Goal: Communication & Community: Answer question/provide support

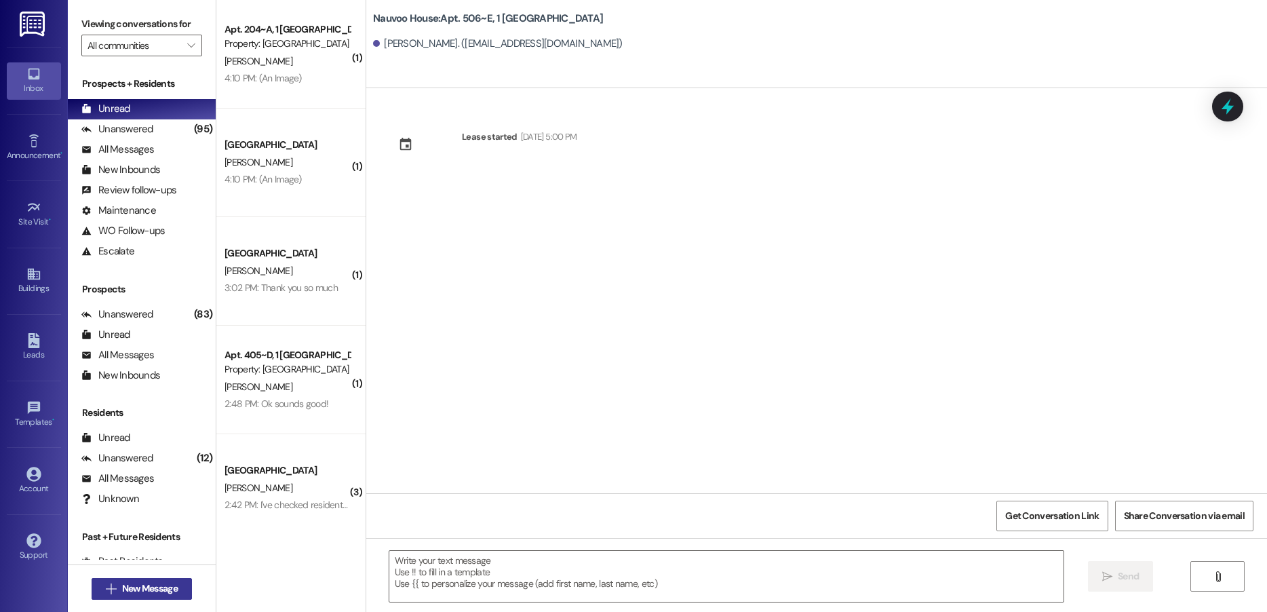
click at [141, 591] on span "New Message" at bounding box center [150, 588] width 56 height 14
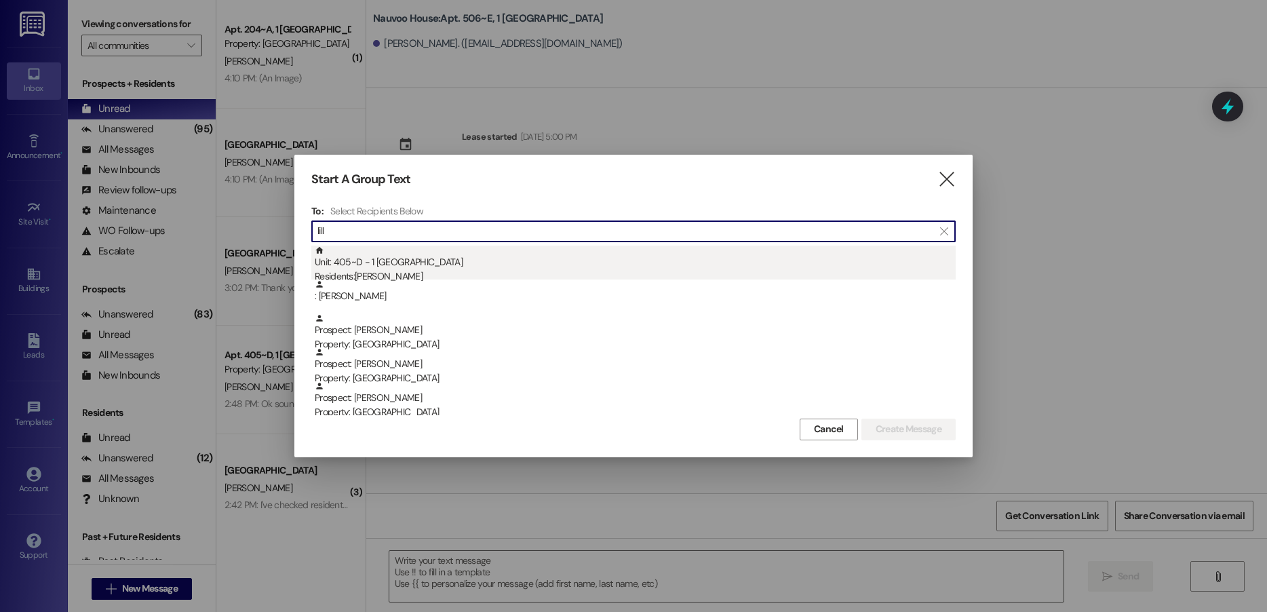
type input "lill"
click at [397, 265] on div "Unit: 405~D - 1 Nauvoo House Residents: [PERSON_NAME]" at bounding box center [635, 264] width 641 height 39
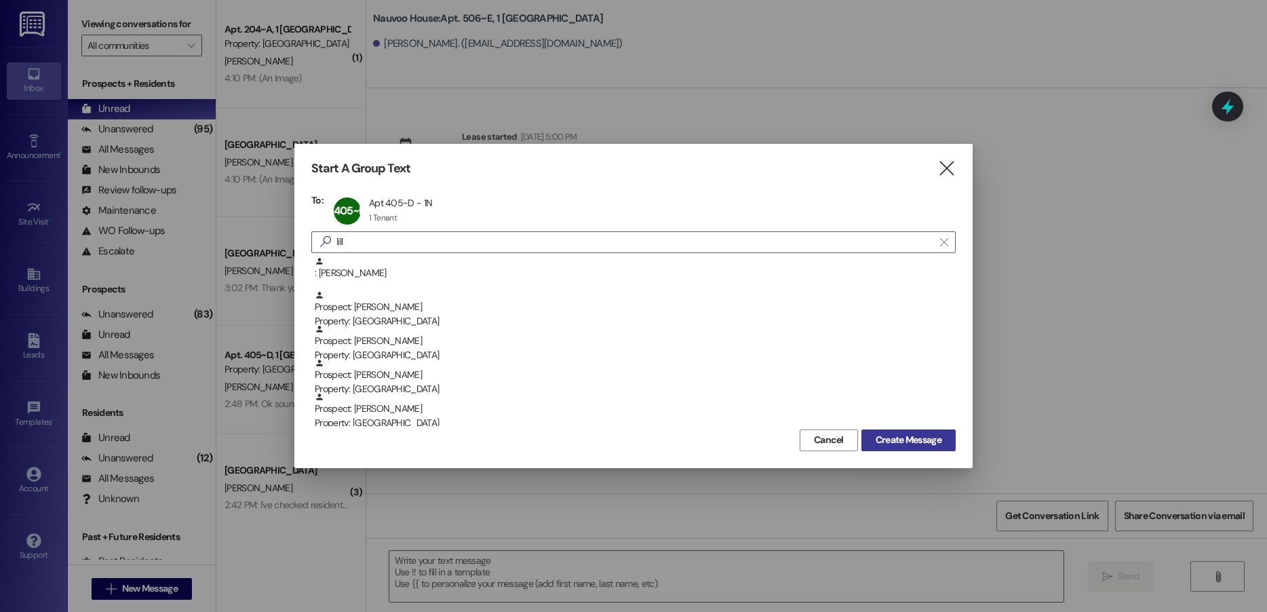
click at [888, 435] on span "Create Message" at bounding box center [908, 440] width 66 height 14
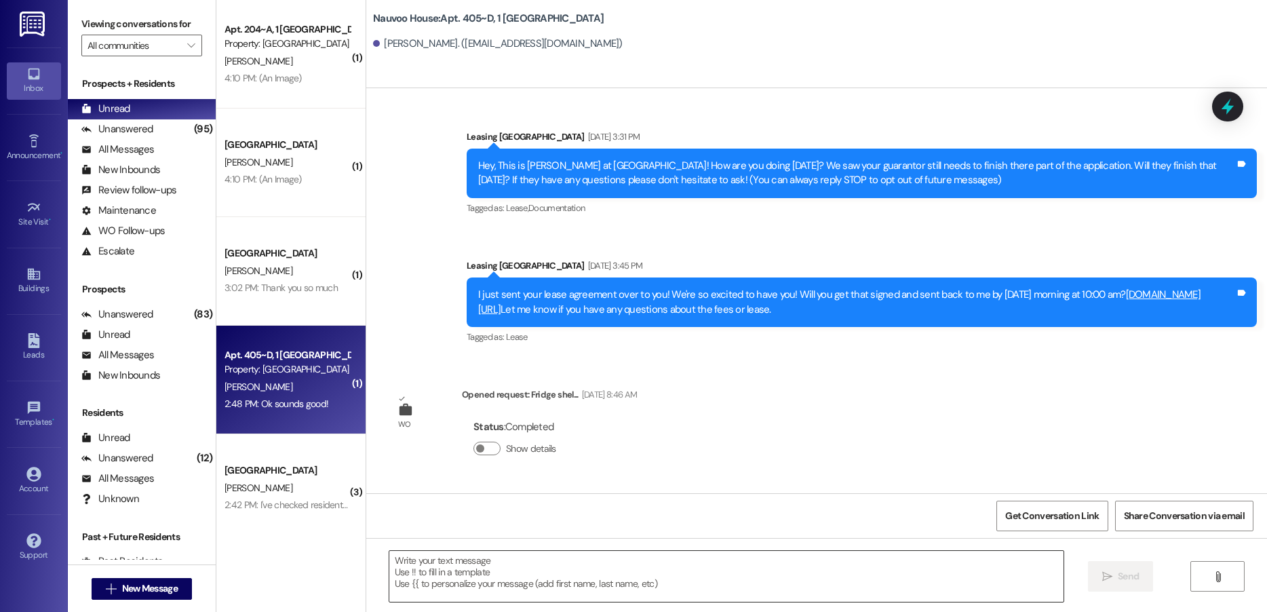
scroll to position [21542, 0]
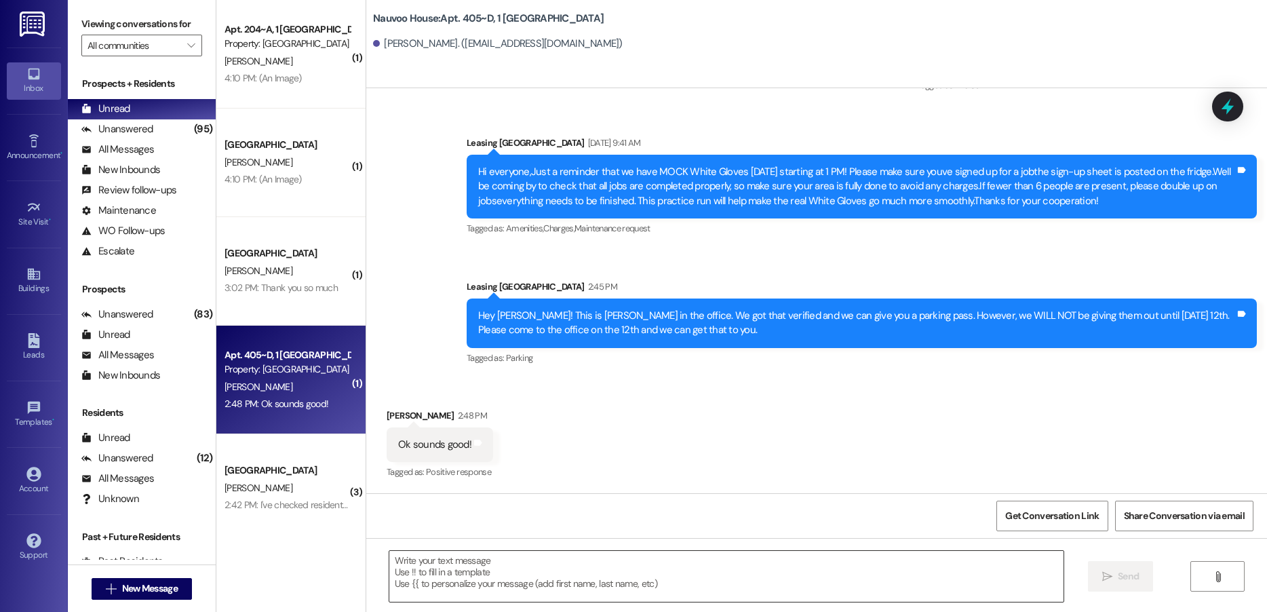
click at [450, 584] on textarea at bounding box center [726, 576] width 674 height 51
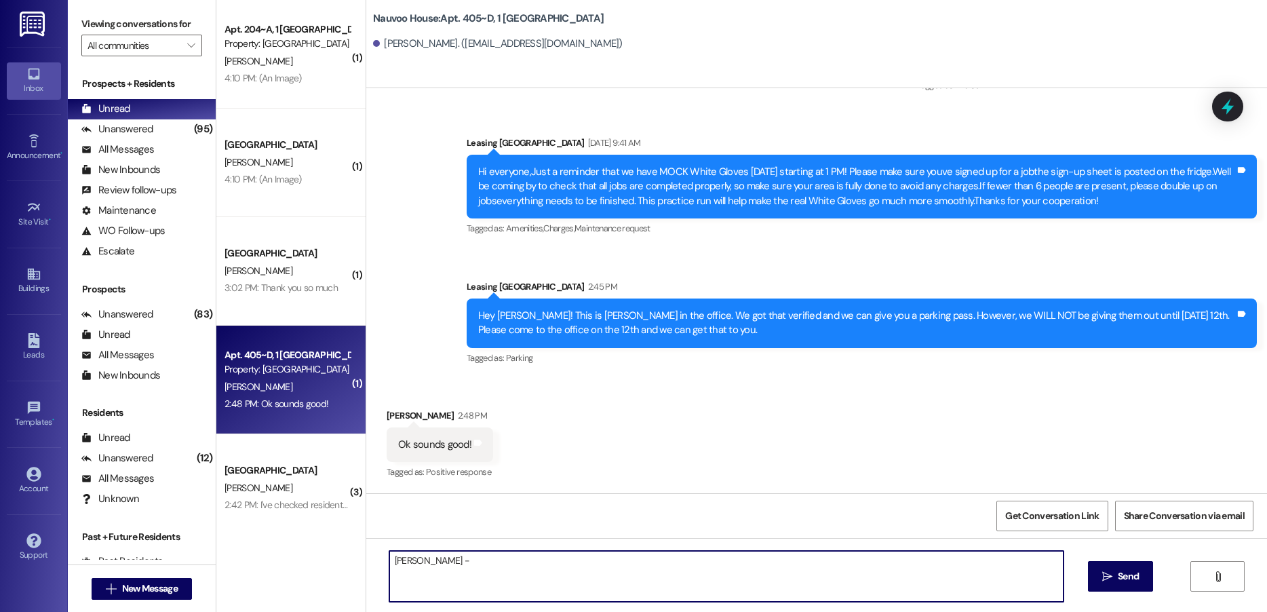
click at [468, 555] on textarea "[PERSON_NAME] -" at bounding box center [726, 576] width 674 height 51
paste textarea "[PHONE_NUMBER]"
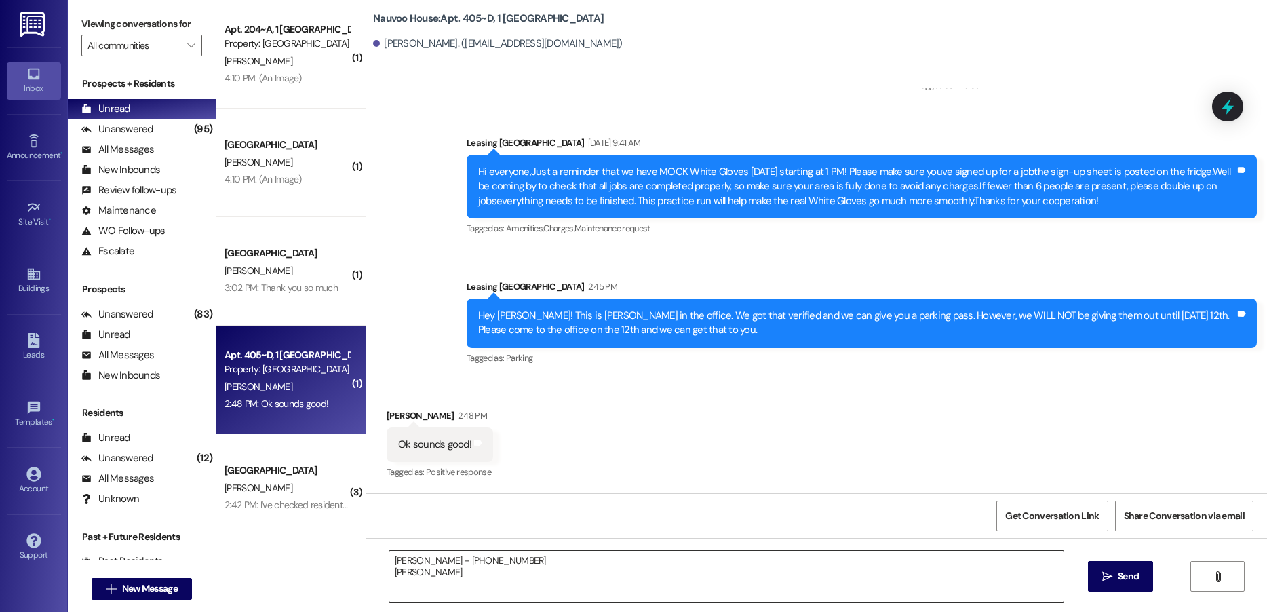
click at [446, 570] on textarea "[PERSON_NAME] - [PHONE_NUMBER] [PERSON_NAME]" at bounding box center [726, 576] width 674 height 51
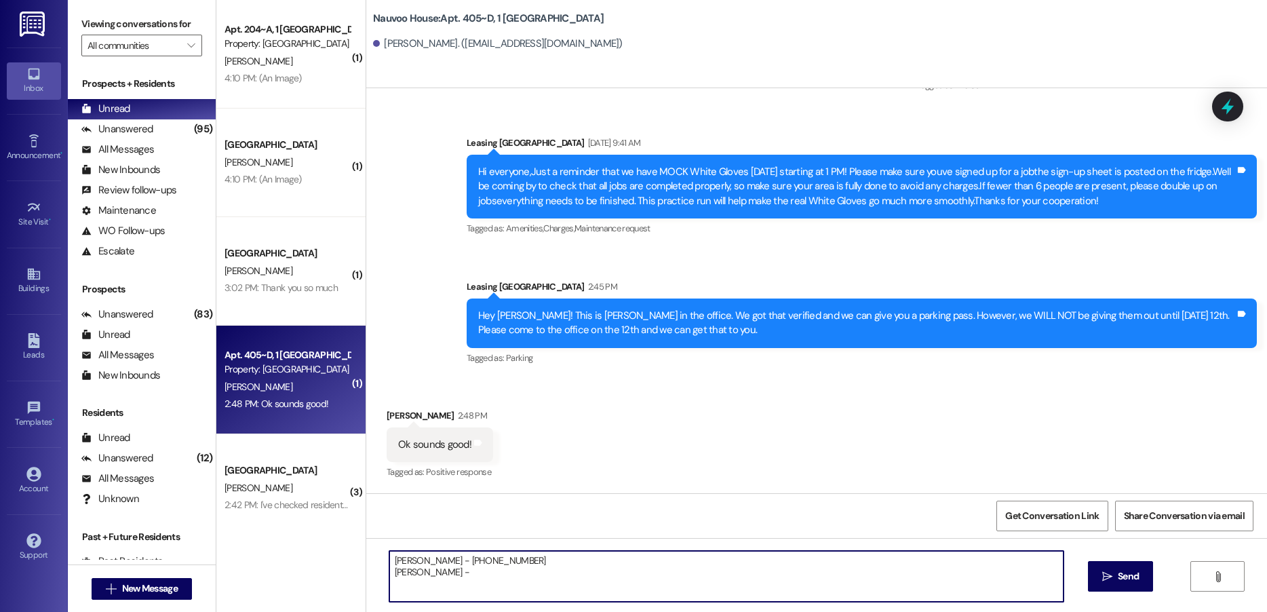
paste textarea "[PHONE_NUMBER]"
type textarea "[PERSON_NAME] - [PHONE_NUMBER] [PERSON_NAME] - [PHONE_NUMBER]"
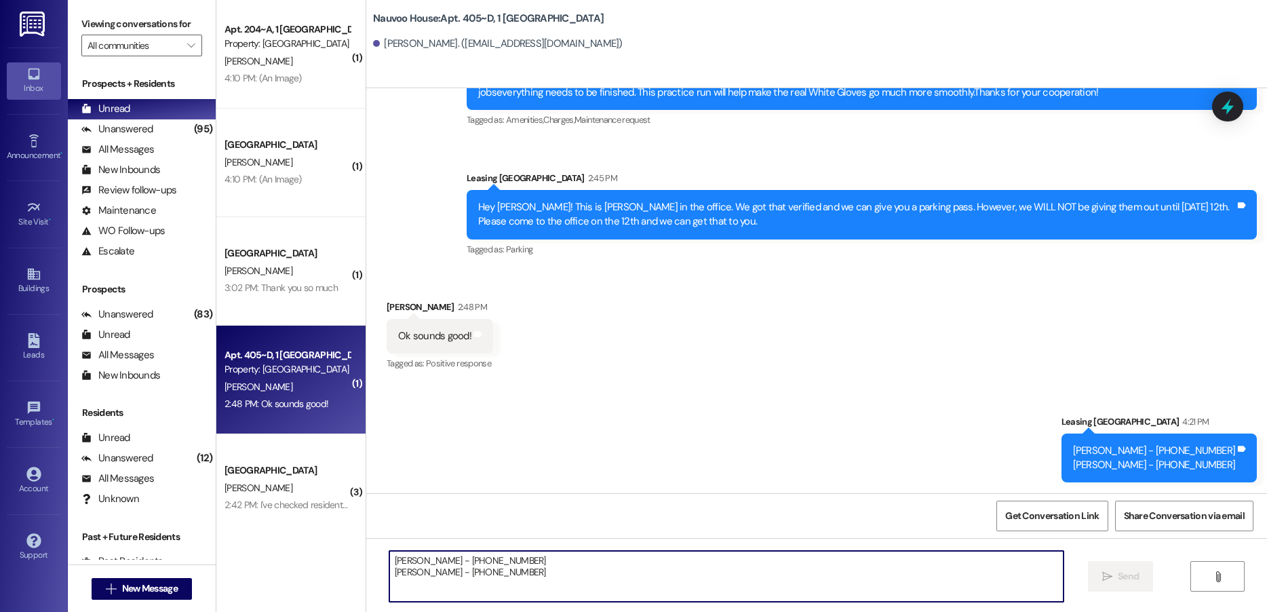
scroll to position [21651, 0]
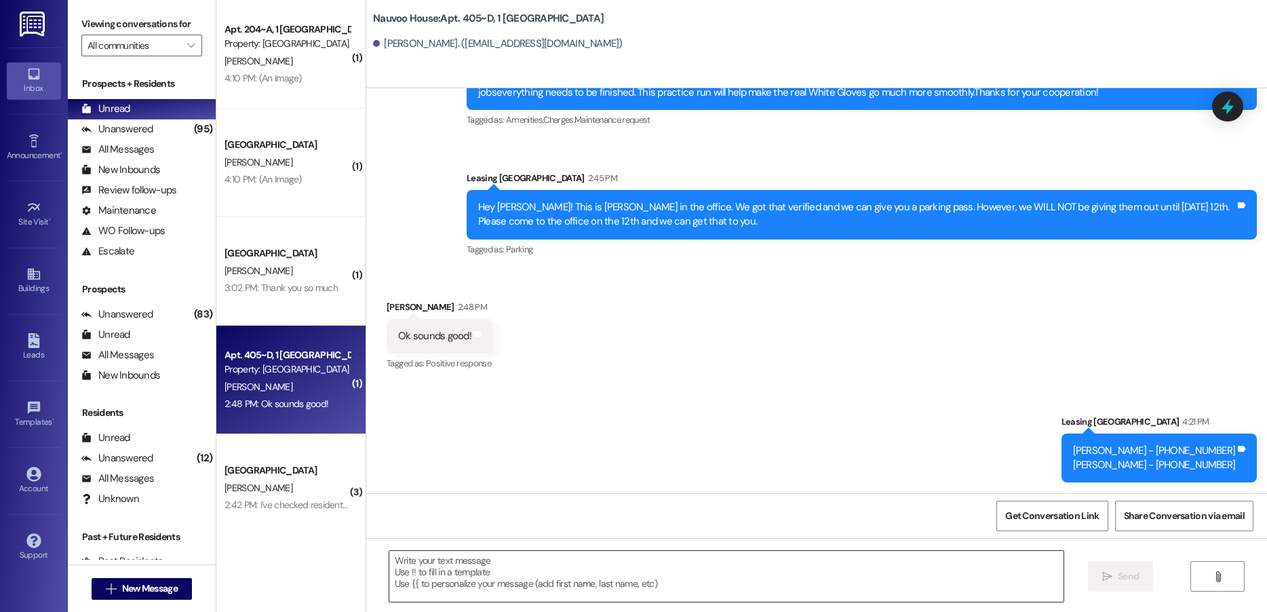
click at [483, 580] on textarea at bounding box center [726, 576] width 674 height 51
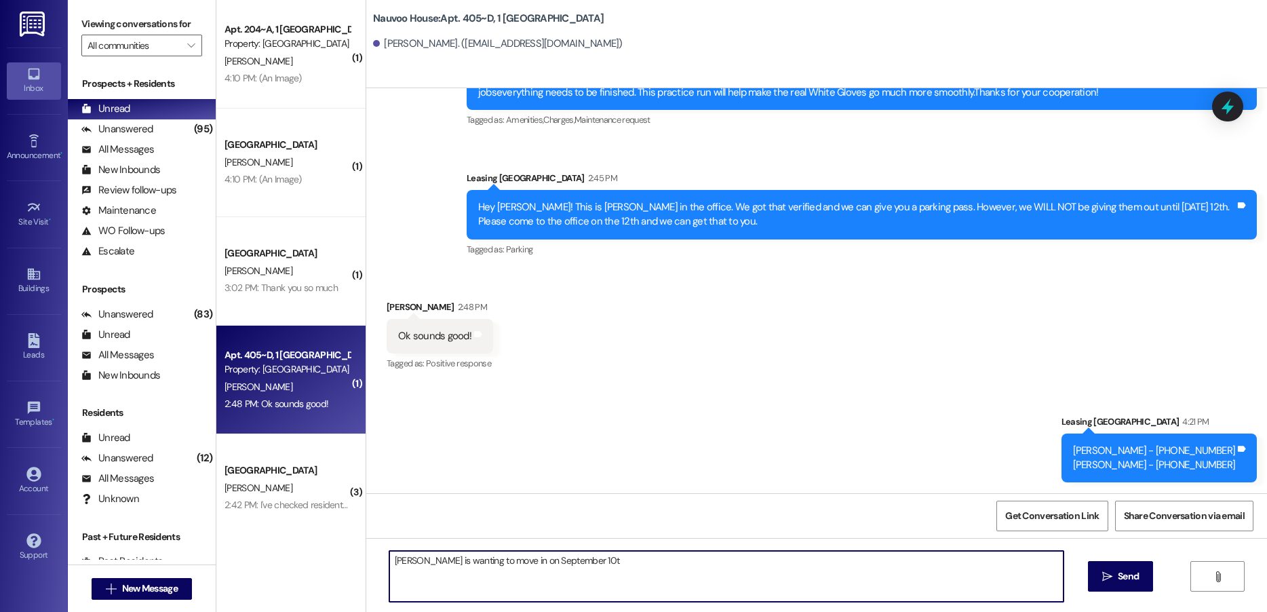
type textarea "[PERSON_NAME] is wanting to move in on [DATE]"
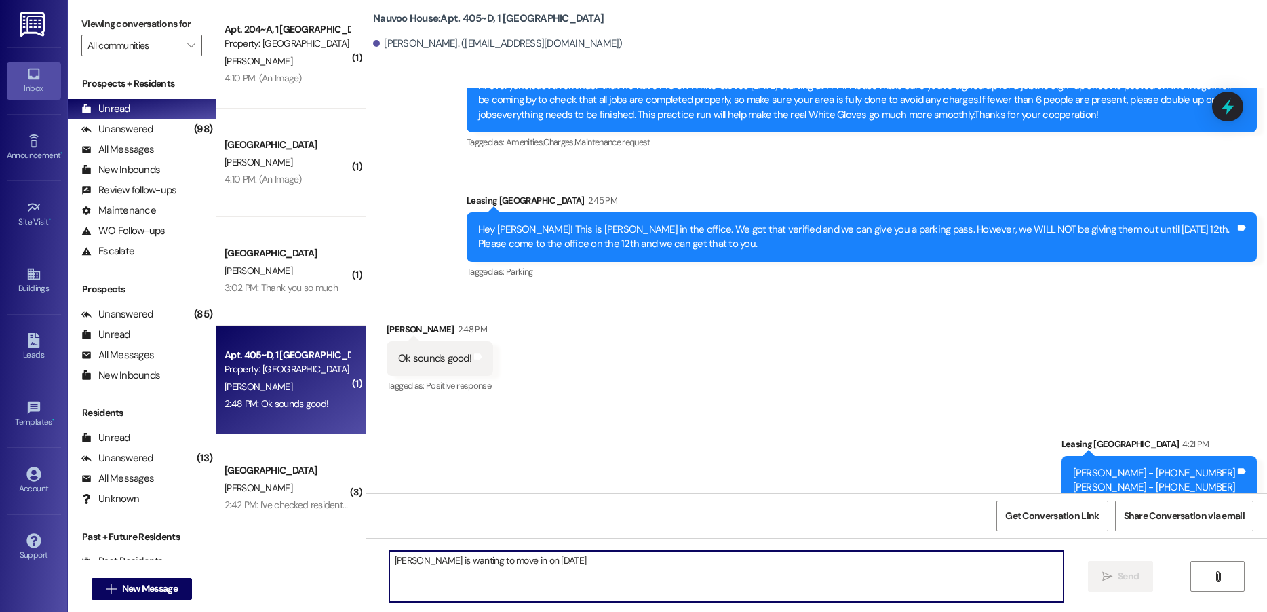
scroll to position [21746, 0]
